Goal: Task Accomplishment & Management: Use online tool/utility

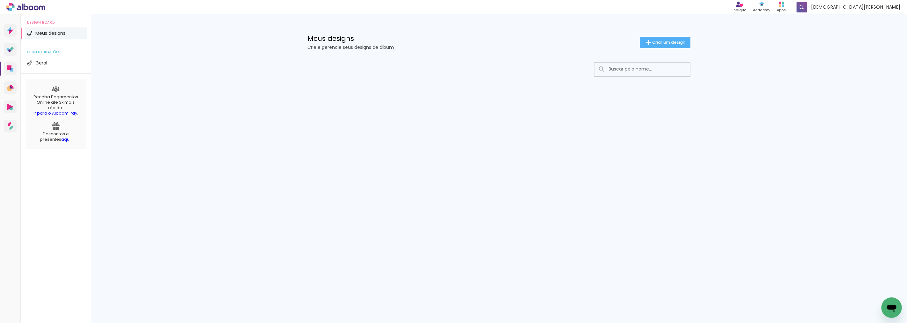
drag, startPoint x: 147, startPoint y: 64, endPoint x: 65, endPoint y: 98, distance: 88.7
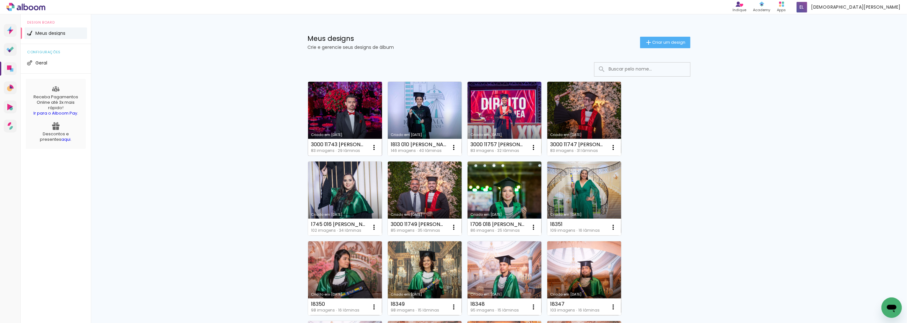
drag, startPoint x: 65, startPoint y: 98, endPoint x: 331, endPoint y: 109, distance: 266.6
click at [331, 109] on link "Criado em [DATE]" at bounding box center [345, 119] width 74 height 74
